Goal: Register for event/course

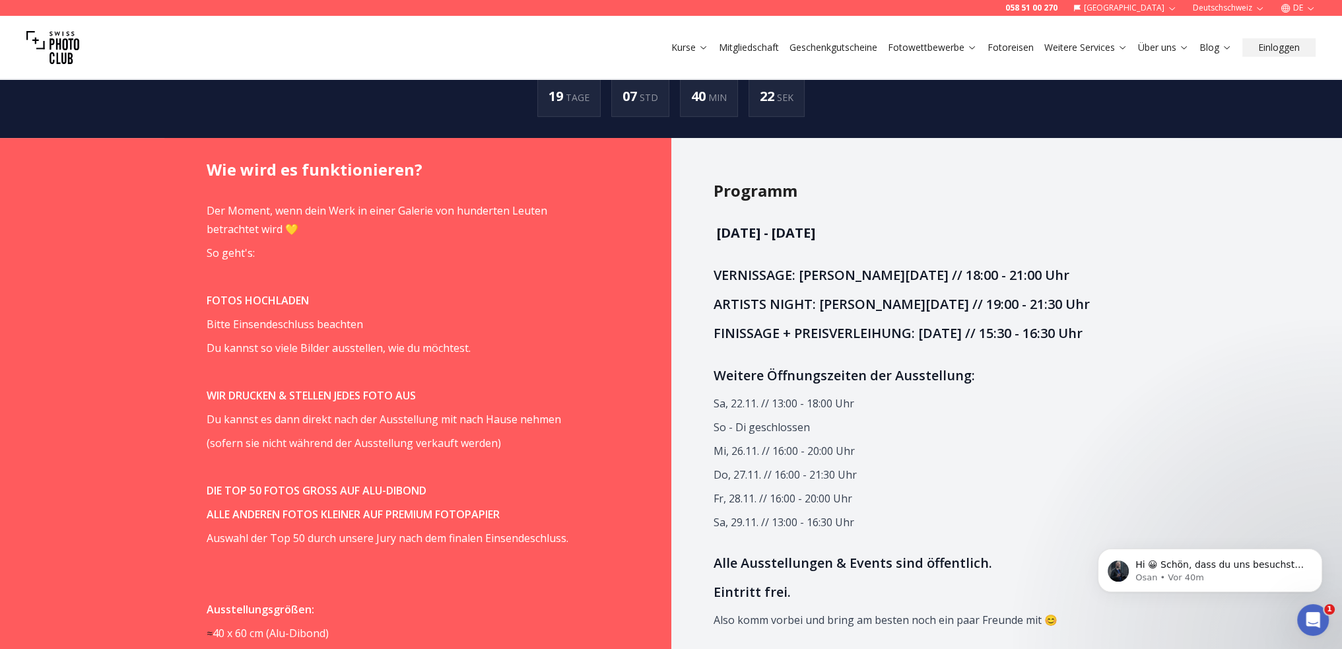
scroll to position [924, 0]
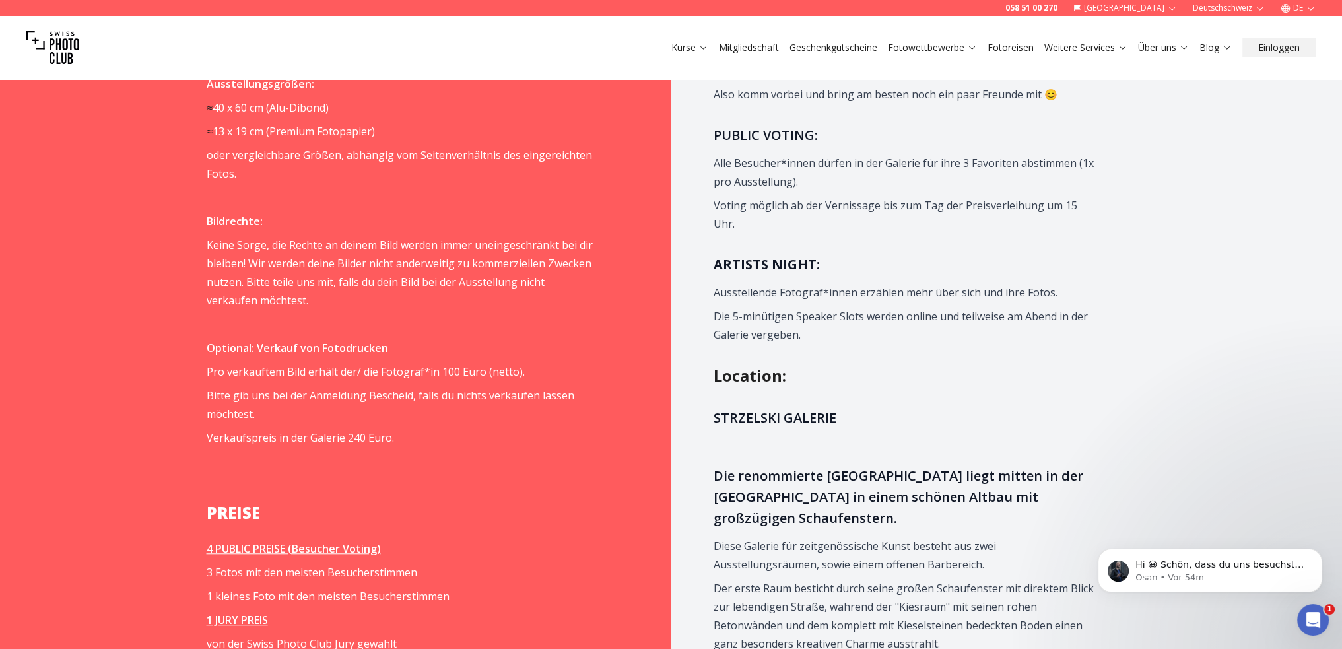
scroll to position [1453, 0]
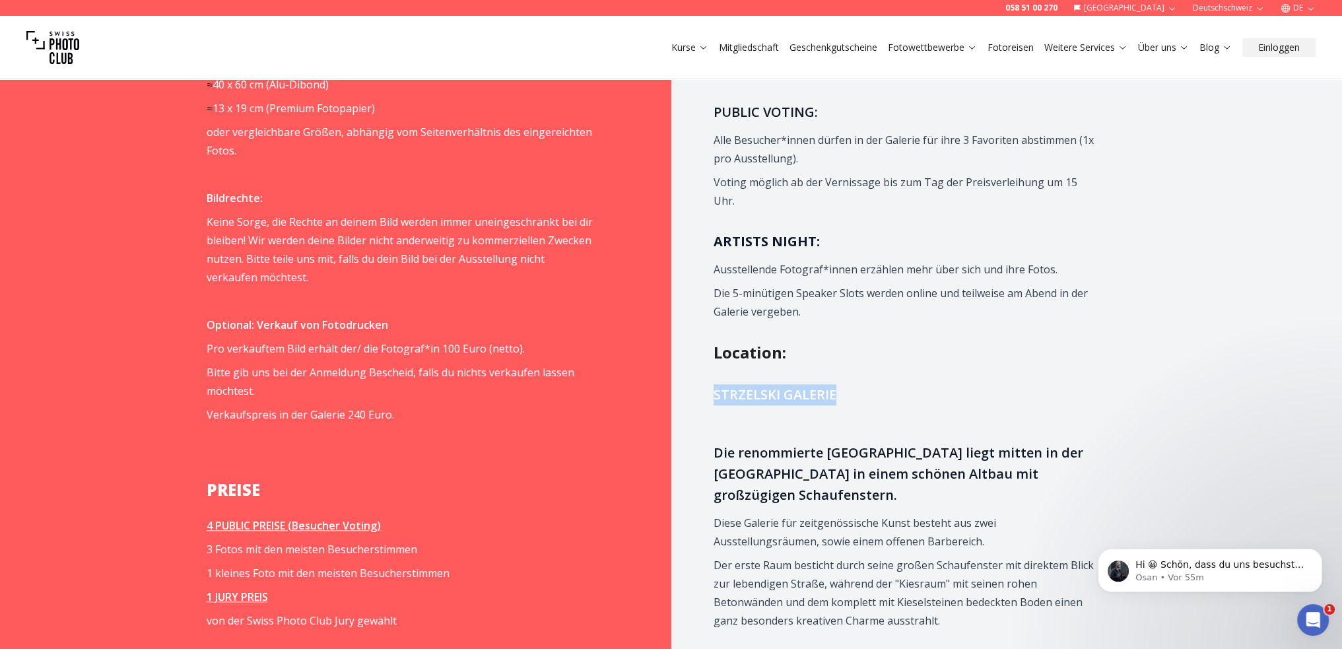
drag, startPoint x: 716, startPoint y: 417, endPoint x: 840, endPoint y: 413, distance: 124.2
click at [840, 405] on h3 "STRZELSKI GALERIE" at bounding box center [907, 394] width 386 height 21
copy span "STRZELSKI GALERIE"
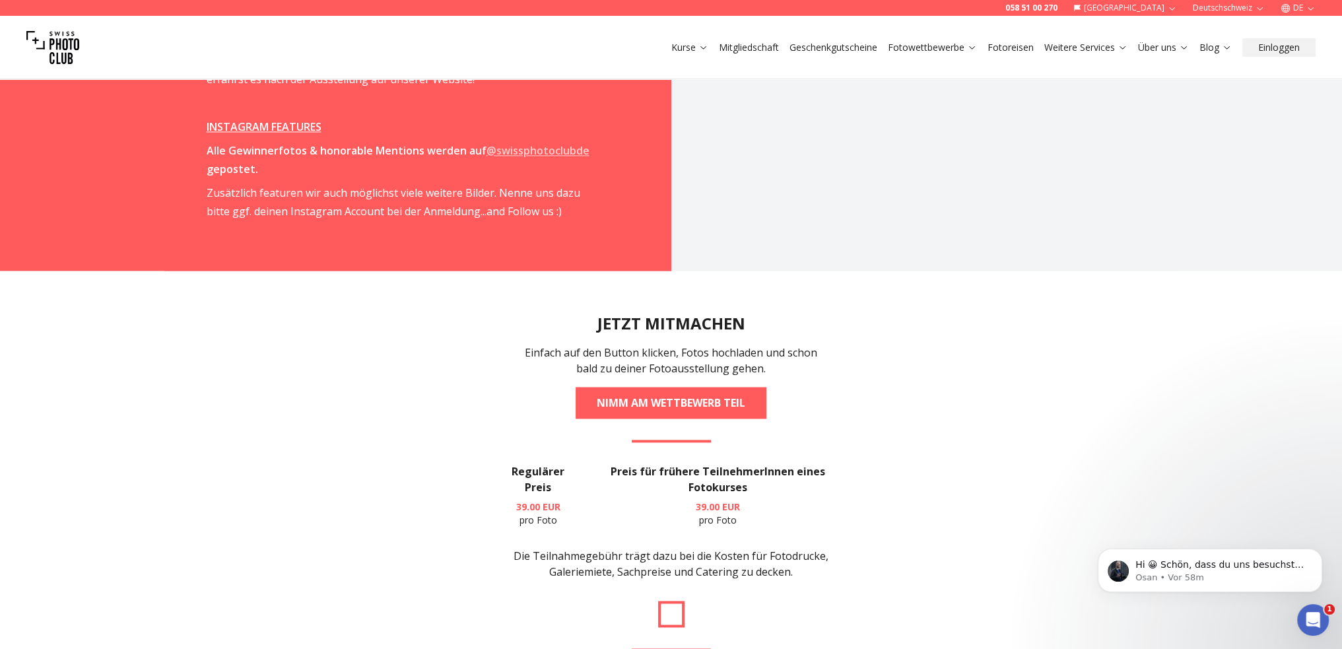
scroll to position [2641, 0]
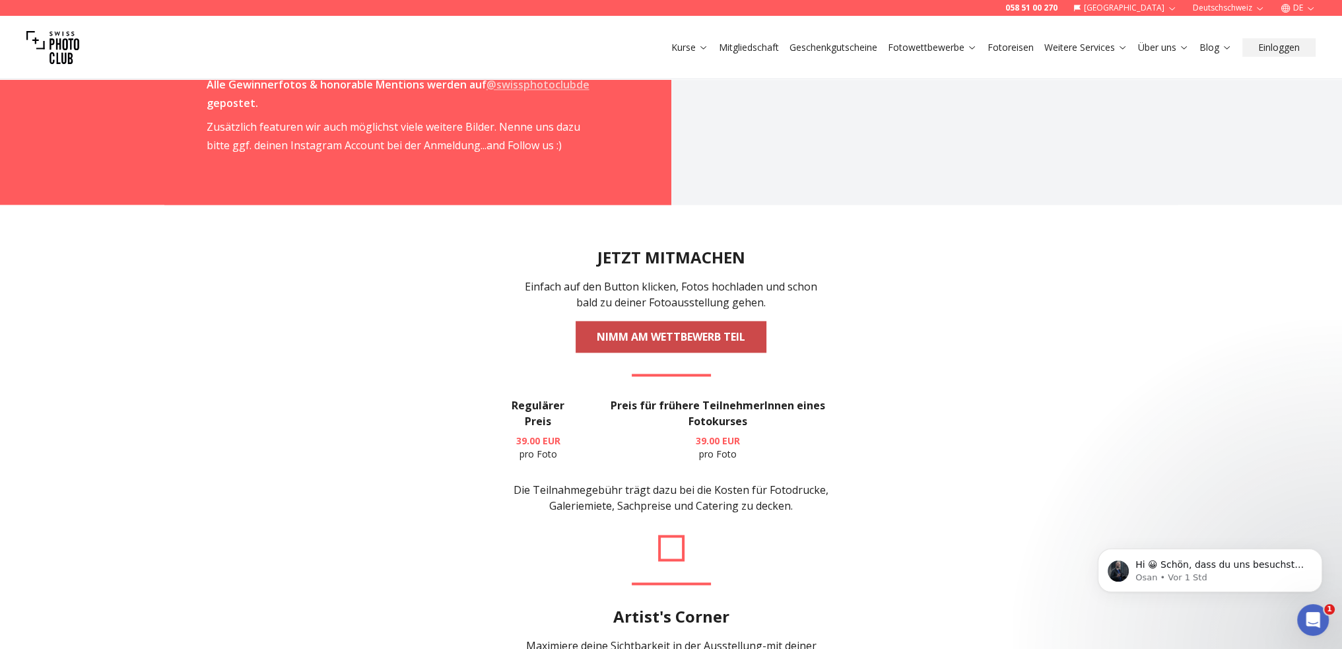
click at [709, 321] on link "NIMM AM WETTBEWERB TEIL" at bounding box center [671, 337] width 191 height 32
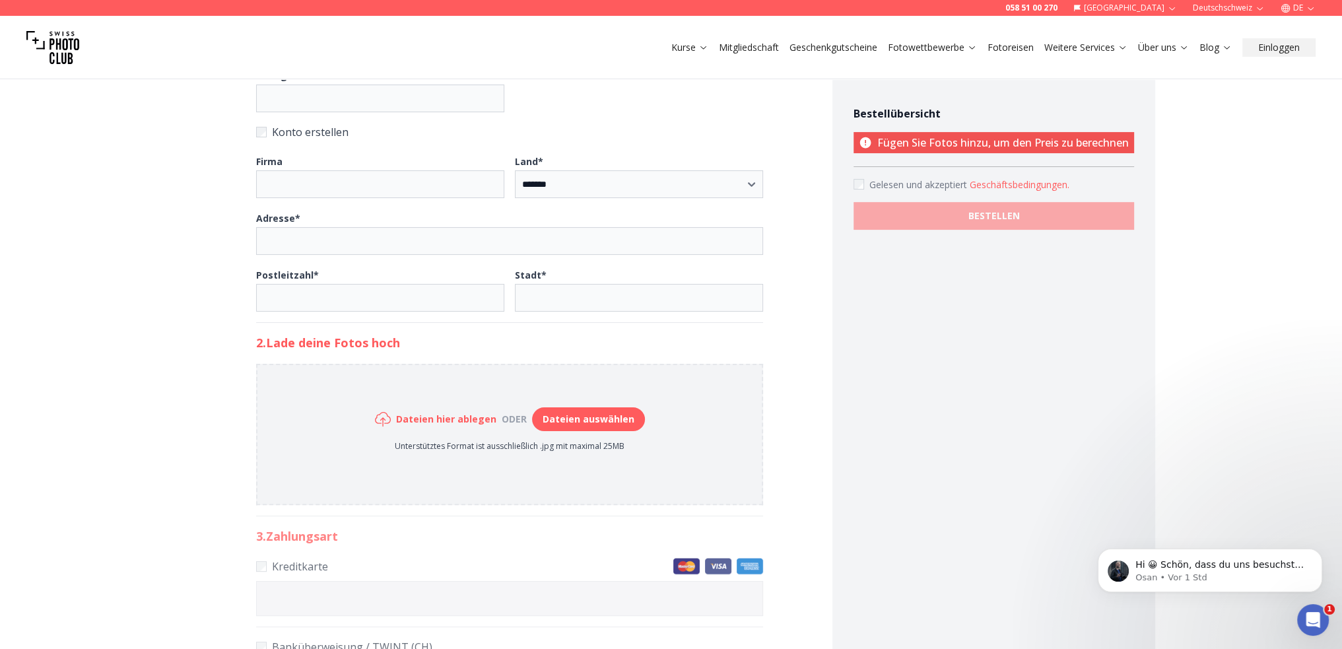
scroll to position [528, 0]
